Goal: Find specific page/section

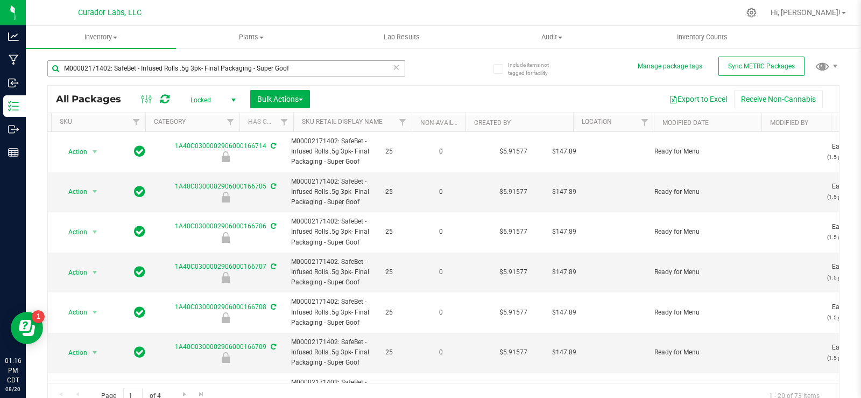
scroll to position [0, 1950]
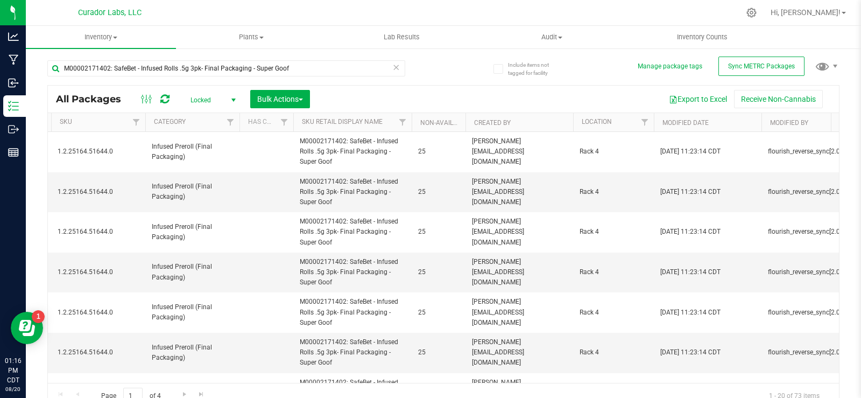
click at [394, 69] on icon at bounding box center [396, 66] width 8 height 13
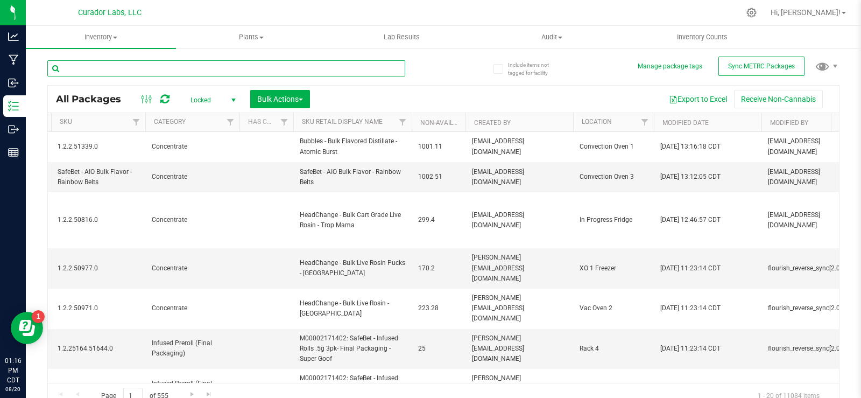
click at [182, 69] on input "text" at bounding box center [226, 68] width 358 height 16
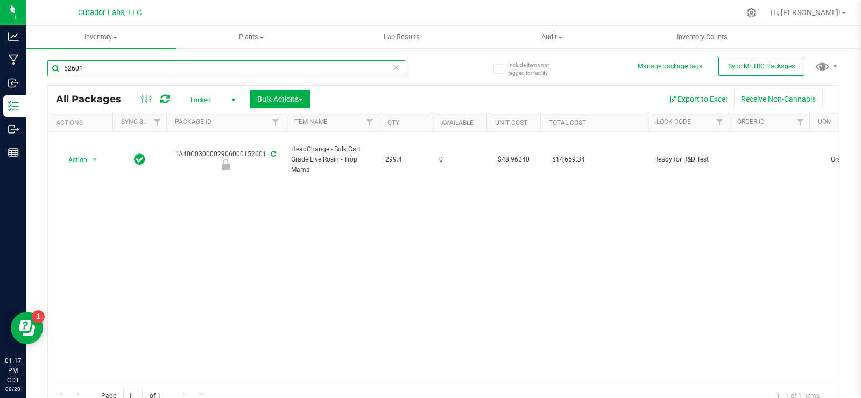
drag, startPoint x: 532, startPoint y: 376, endPoint x: 4, endPoint y: 24, distance: 634.8
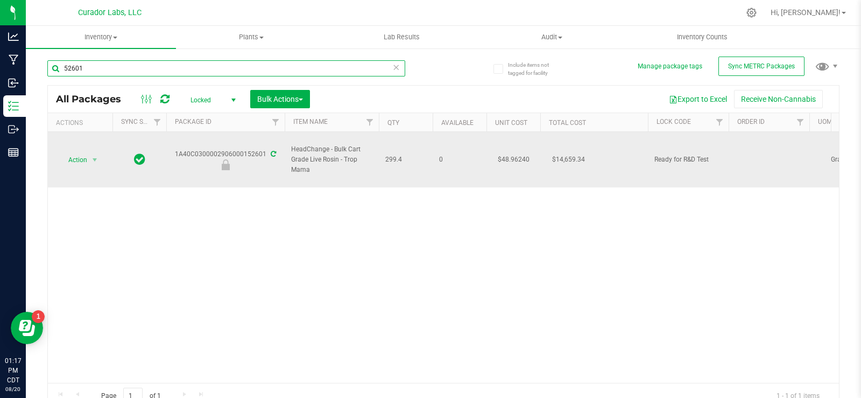
type input "52601"
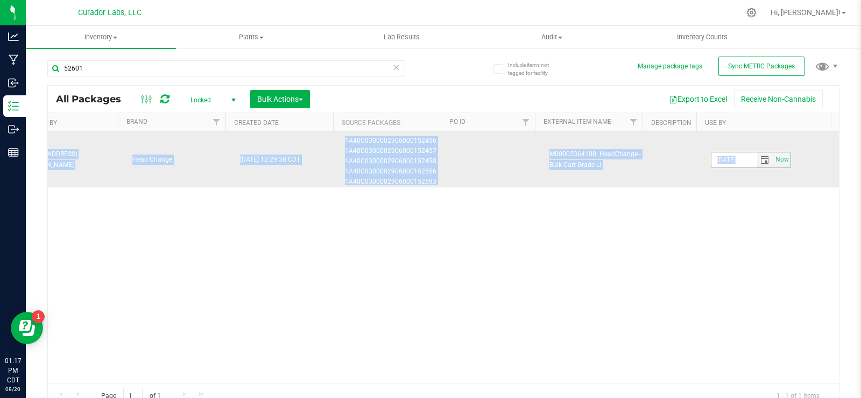
drag, startPoint x: 175, startPoint y: 153, endPoint x: 738, endPoint y: 162, distance: 562.9
copy tr "1A40C0300002906000152601 HeadChange - Bulk Cart Grade Live Rosin - Trop Mama 29…"
